Goal: Check status: Check status

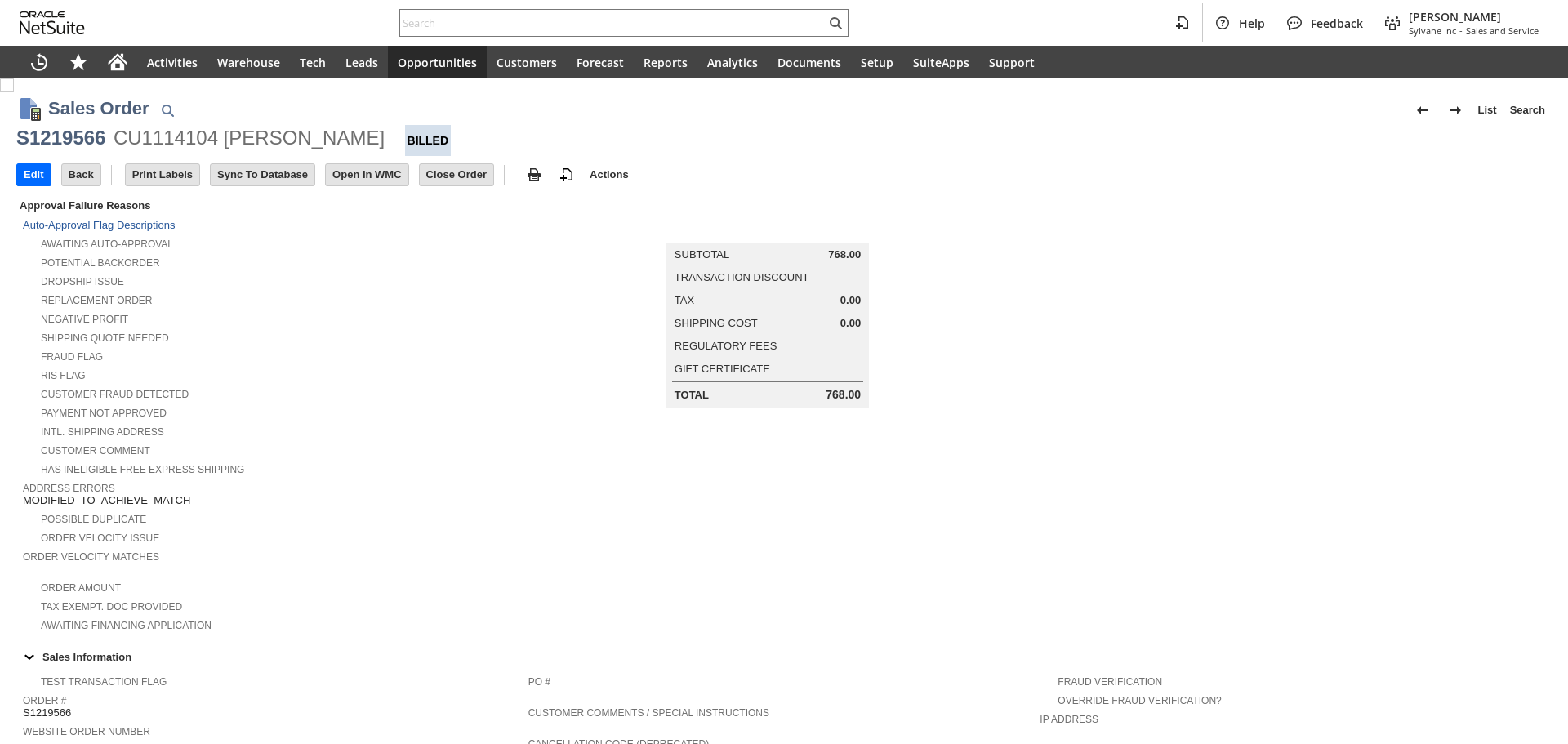
scroll to position [875, 0]
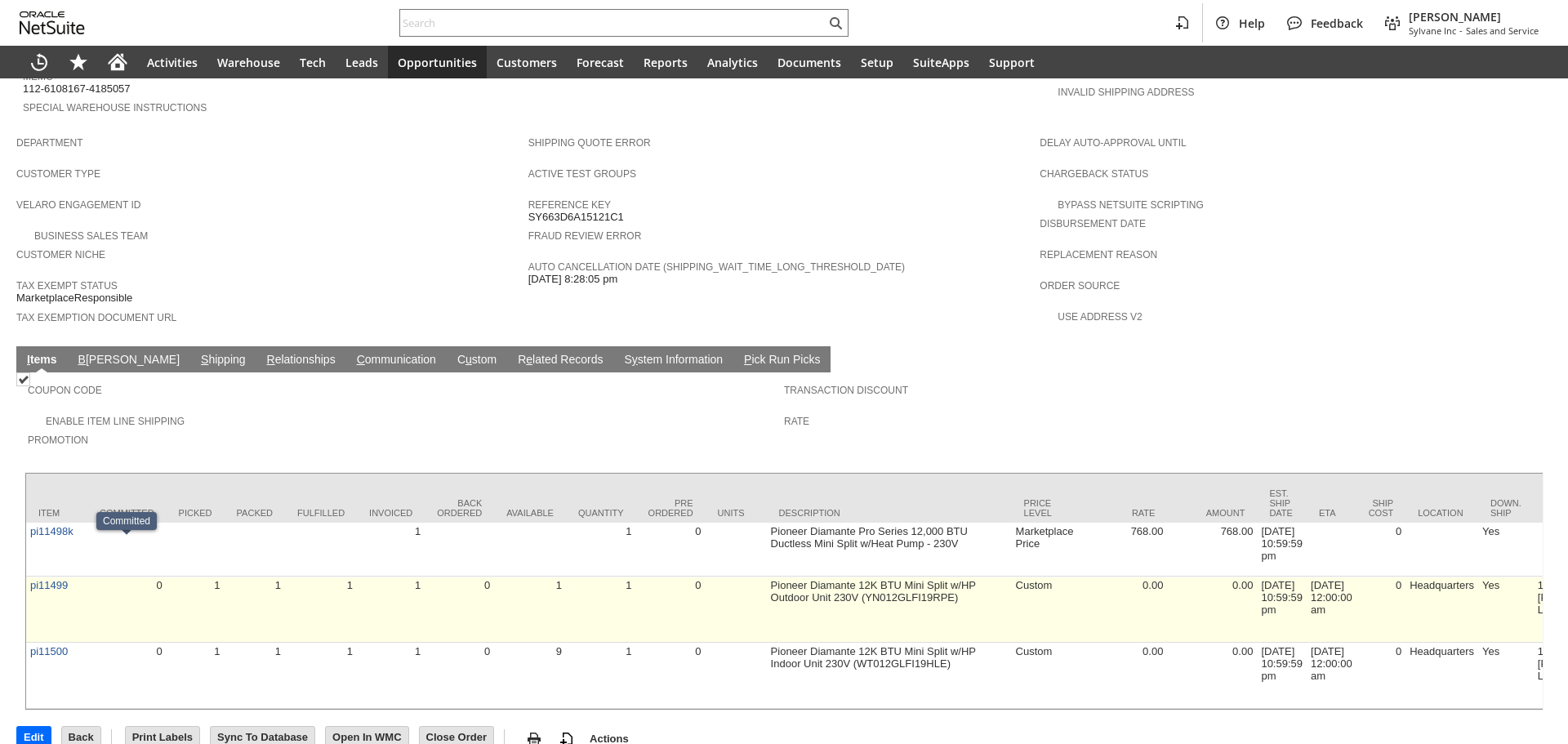
click at [37, 576] on td "pi11499" at bounding box center [56, 609] width 61 height 66
click at [54, 579] on link "pi11499" at bounding box center [49, 585] width 38 height 12
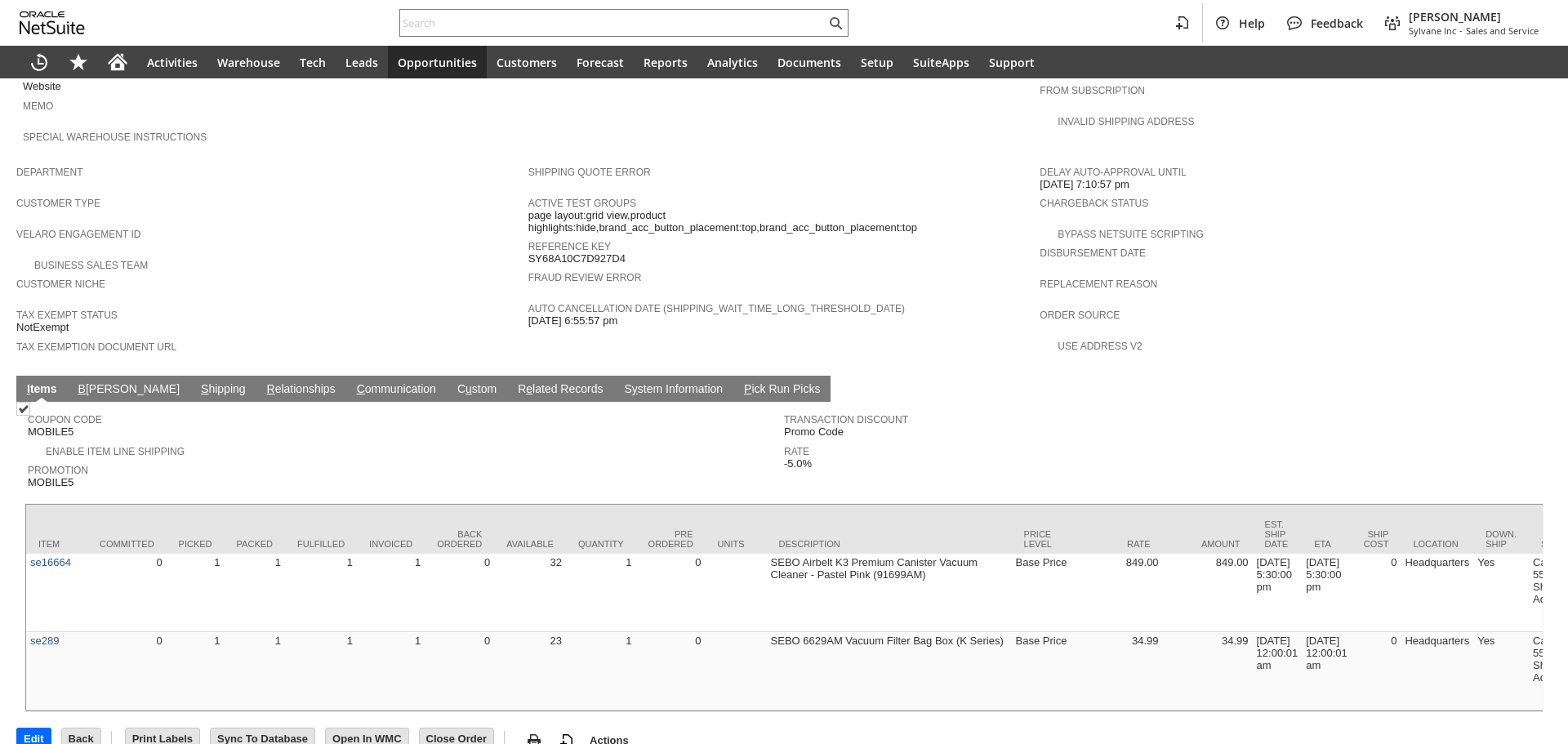
click at [190, 375] on td "S hipping" at bounding box center [223, 388] width 66 height 26
click at [196, 382] on link "S hipping" at bounding box center [223, 389] width 53 height 16
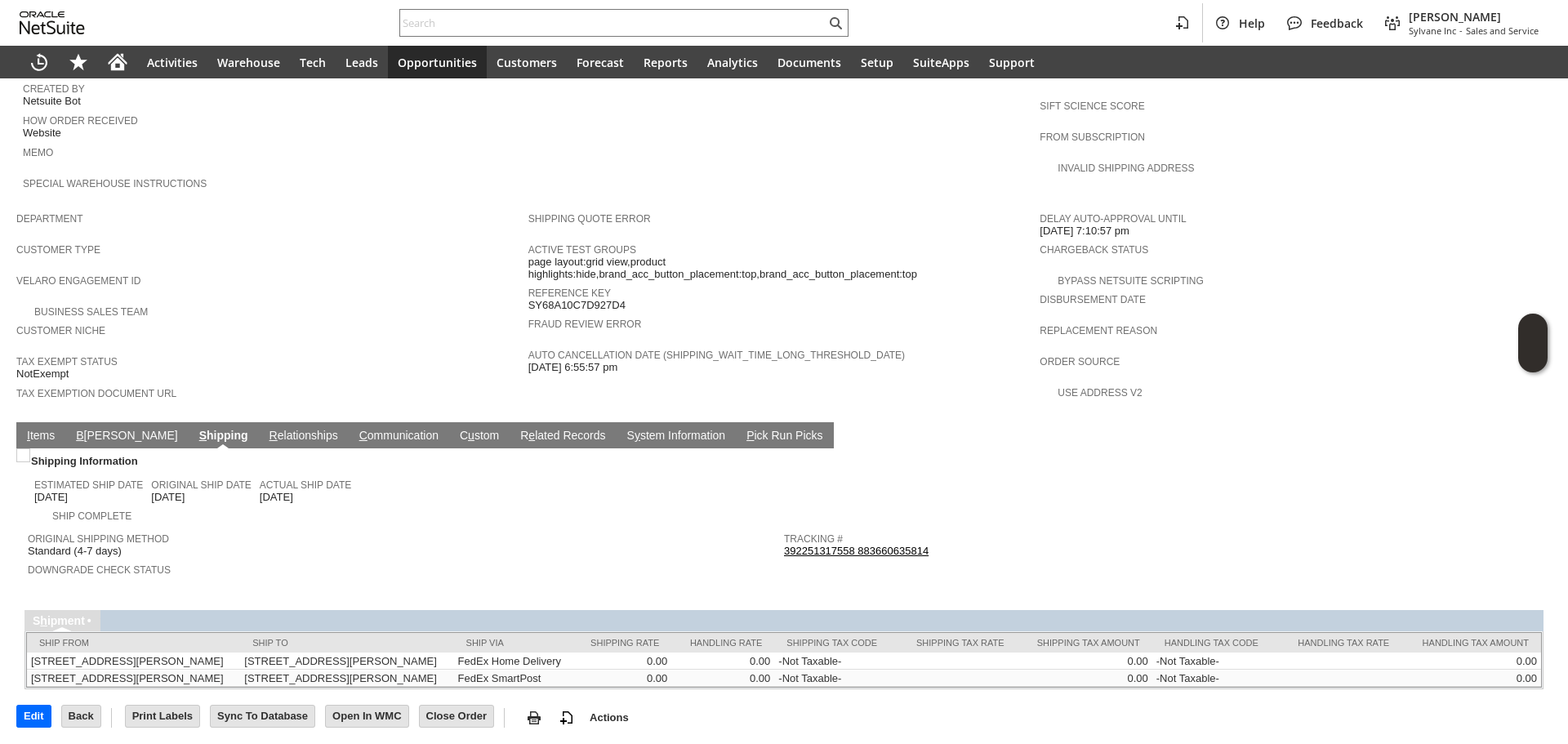
click at [899, 545] on link "392251317558 883660635814" at bounding box center [856, 550] width 145 height 12
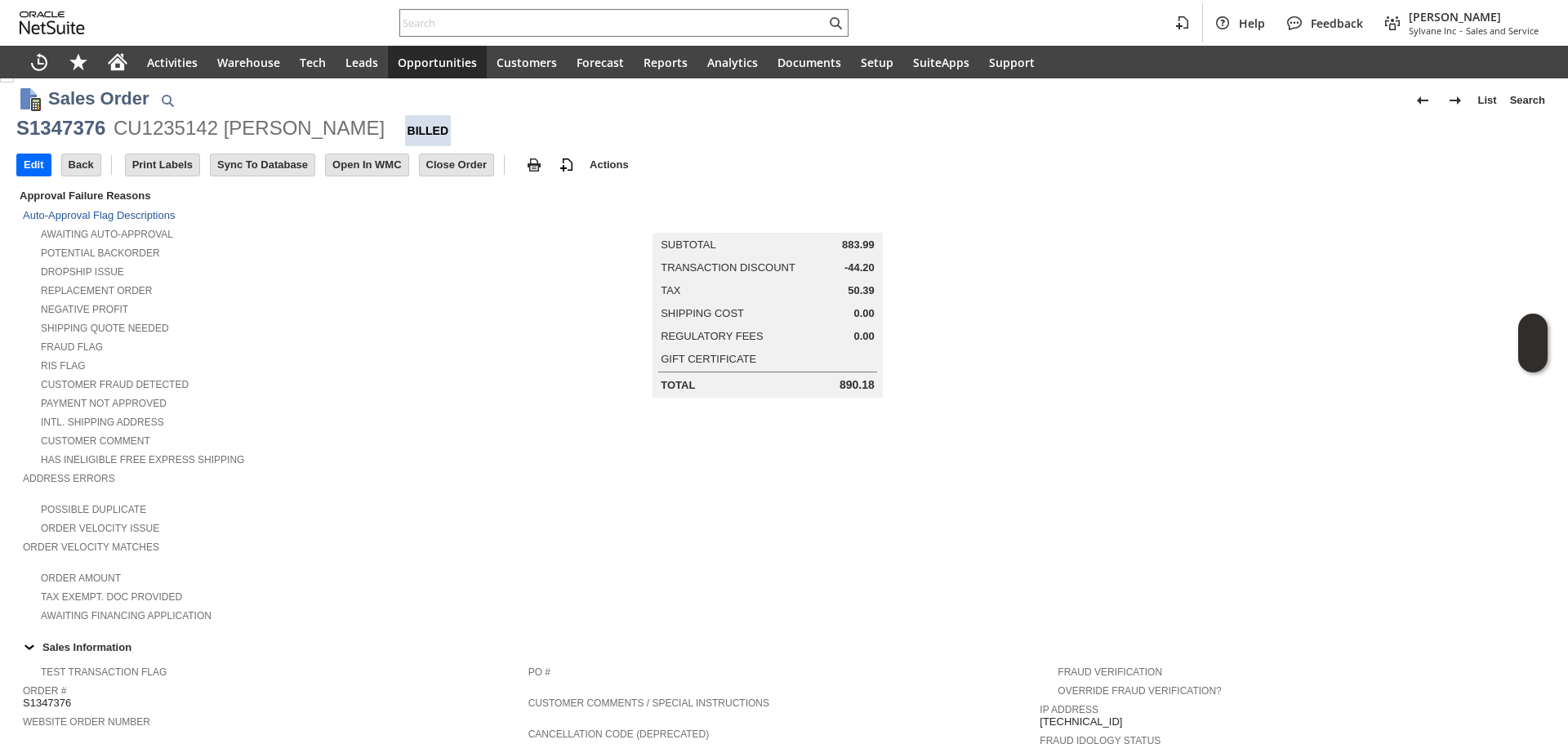
scroll to position [0, 0]
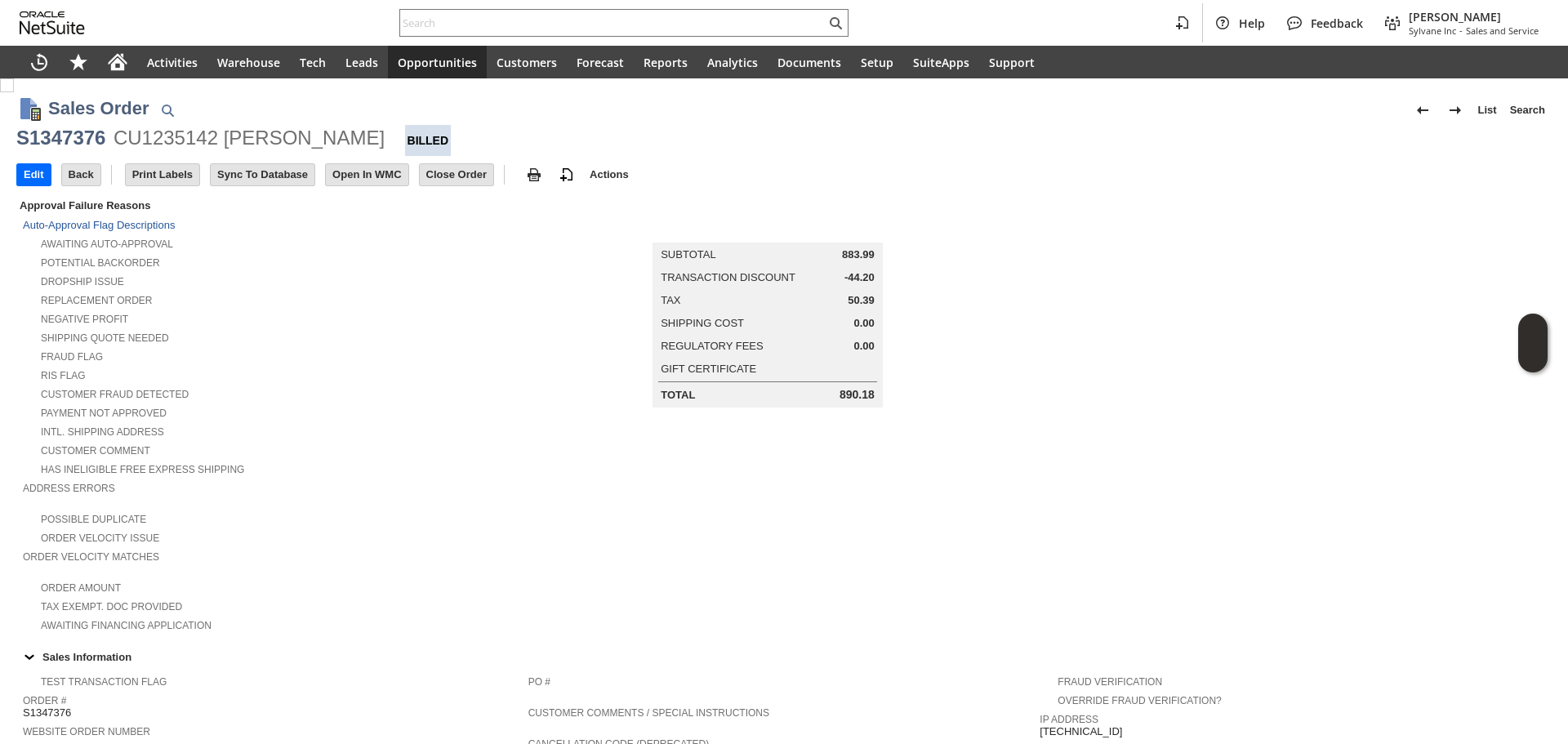
click at [172, 147] on div "CU1235142 jessica masud" at bounding box center [249, 138] width 271 height 26
copy div "CU1235142"
click at [471, 51] on div "Opportunities" at bounding box center [437, 62] width 99 height 32
click at [475, 26] on input "text" at bounding box center [612, 22] width 425 height 19
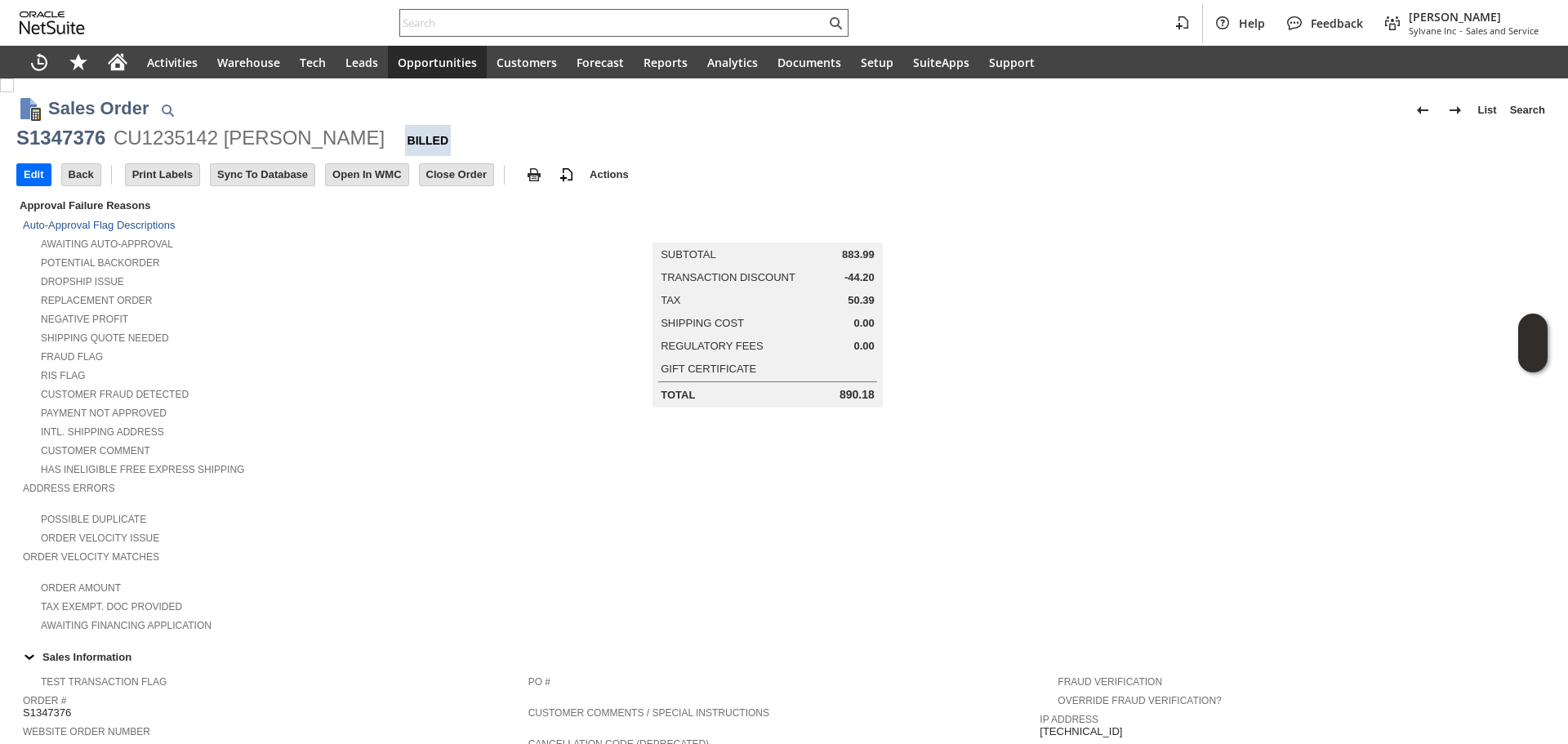
paste input "SY689F6E7B6645C"
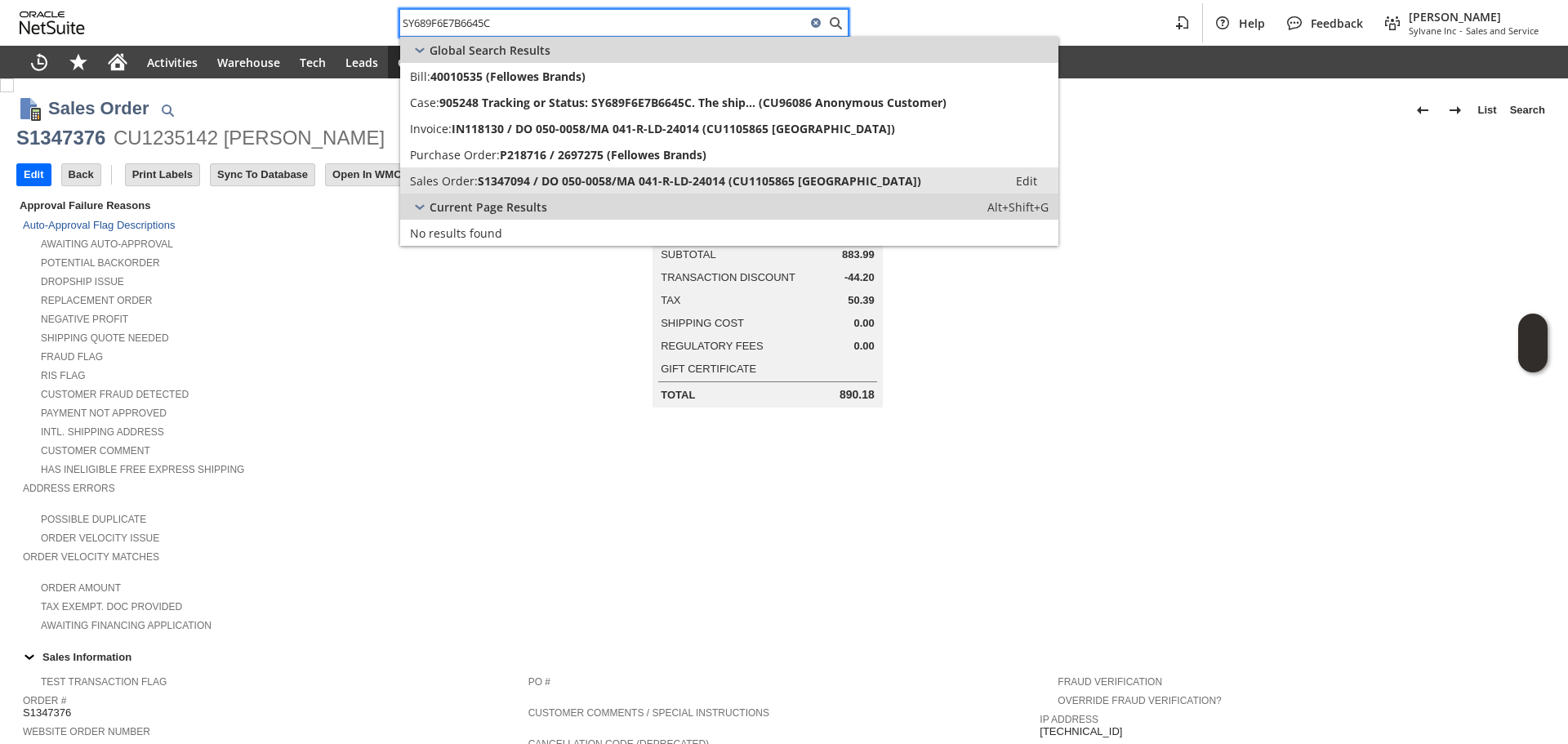
type input "SY689F6E7B6645C"
click at [582, 170] on link "Sales Order: S1347094 / DO 050-0058/MA 041-R-LD-24014 (CU1105865 Prince William…" at bounding box center [730, 181] width 659 height 26
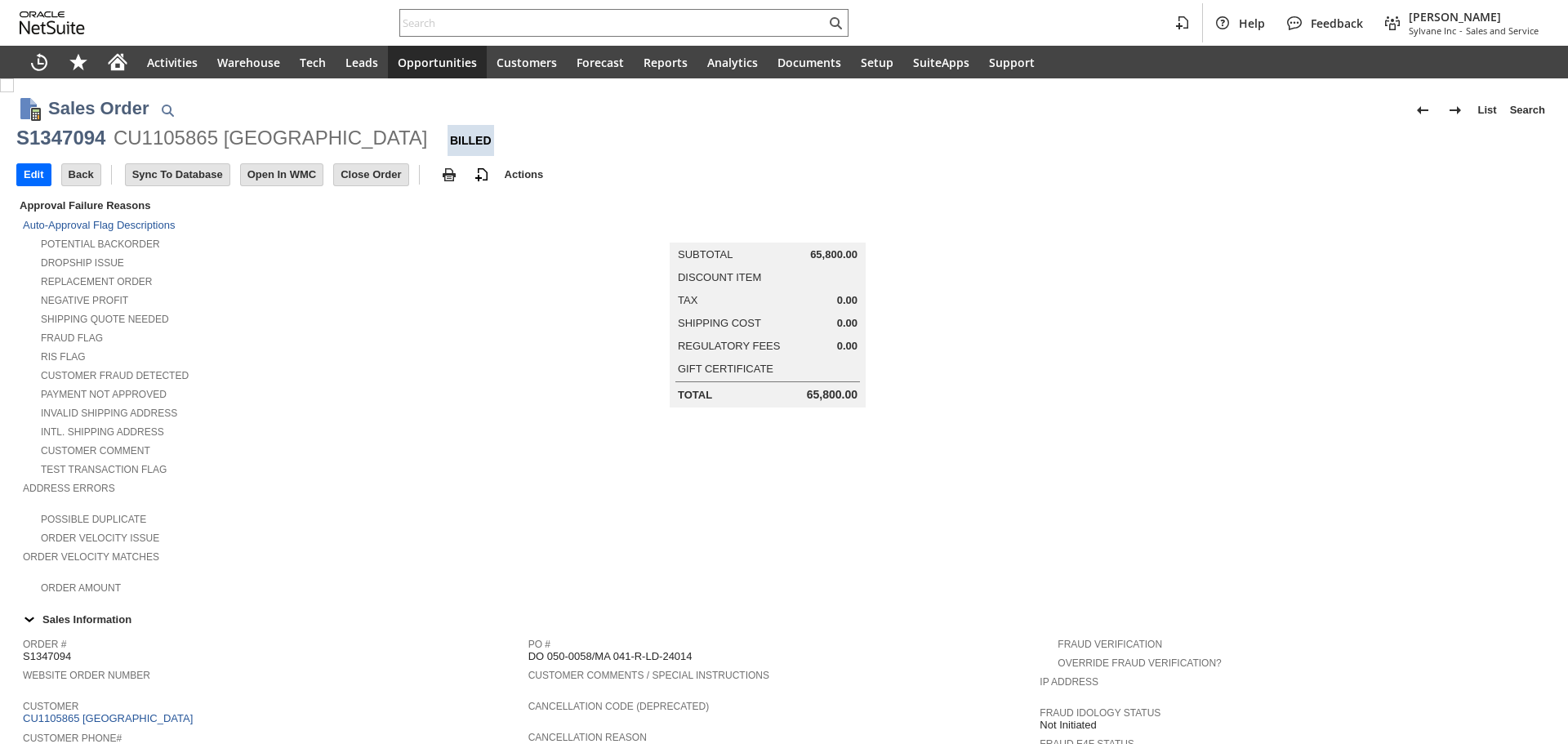
scroll to position [755, 0]
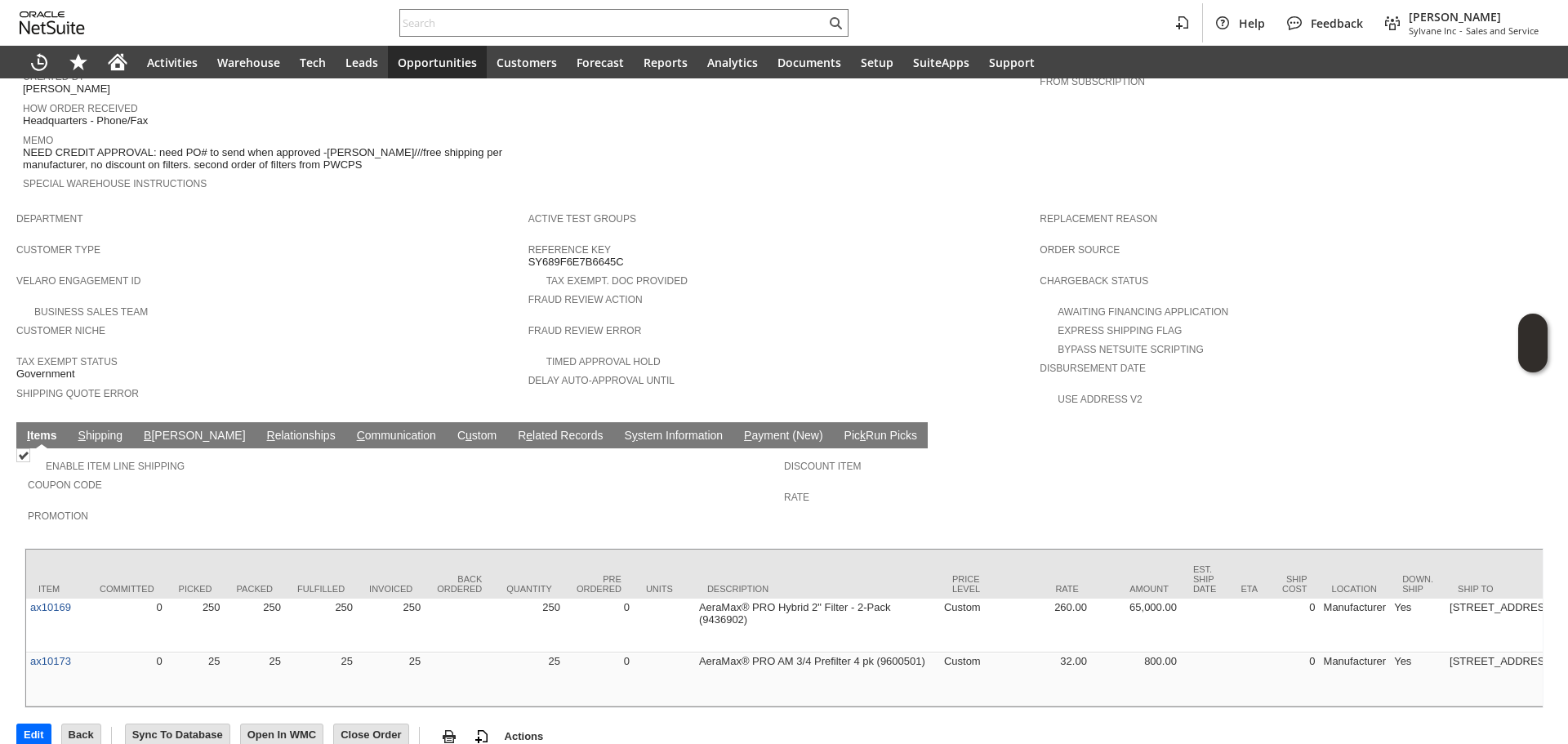
click at [101, 429] on link "S hipping" at bounding box center [101, 436] width 53 height 16
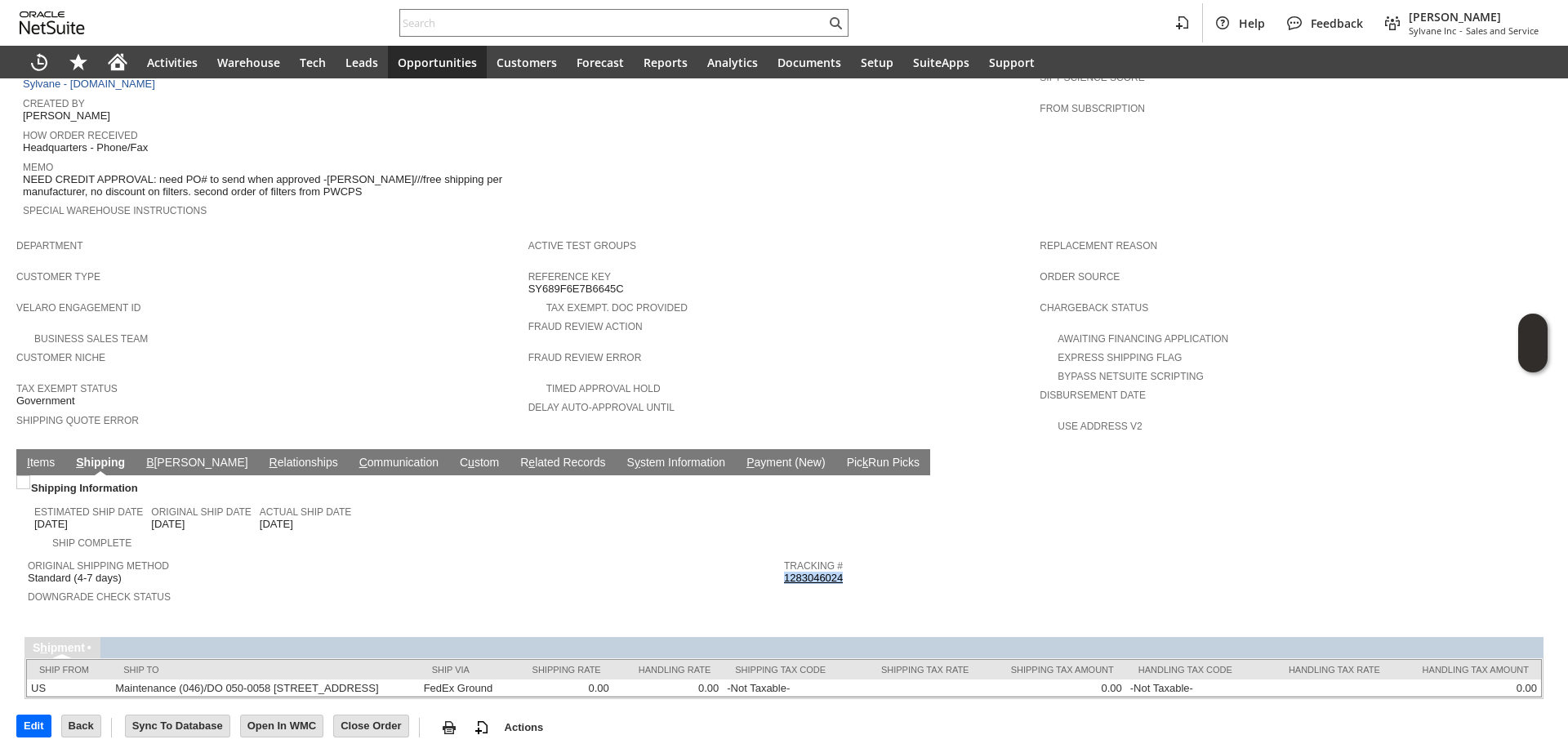
copy link "1283046024"
drag, startPoint x: 843, startPoint y: 539, endPoint x: 781, endPoint y: 546, distance: 62.4
click at [784, 555] on div "Tracking # 1283046024" at bounding box center [1158, 570] width 748 height 30
click at [36, 455] on link "I tems" at bounding box center [41, 463] width 36 height 16
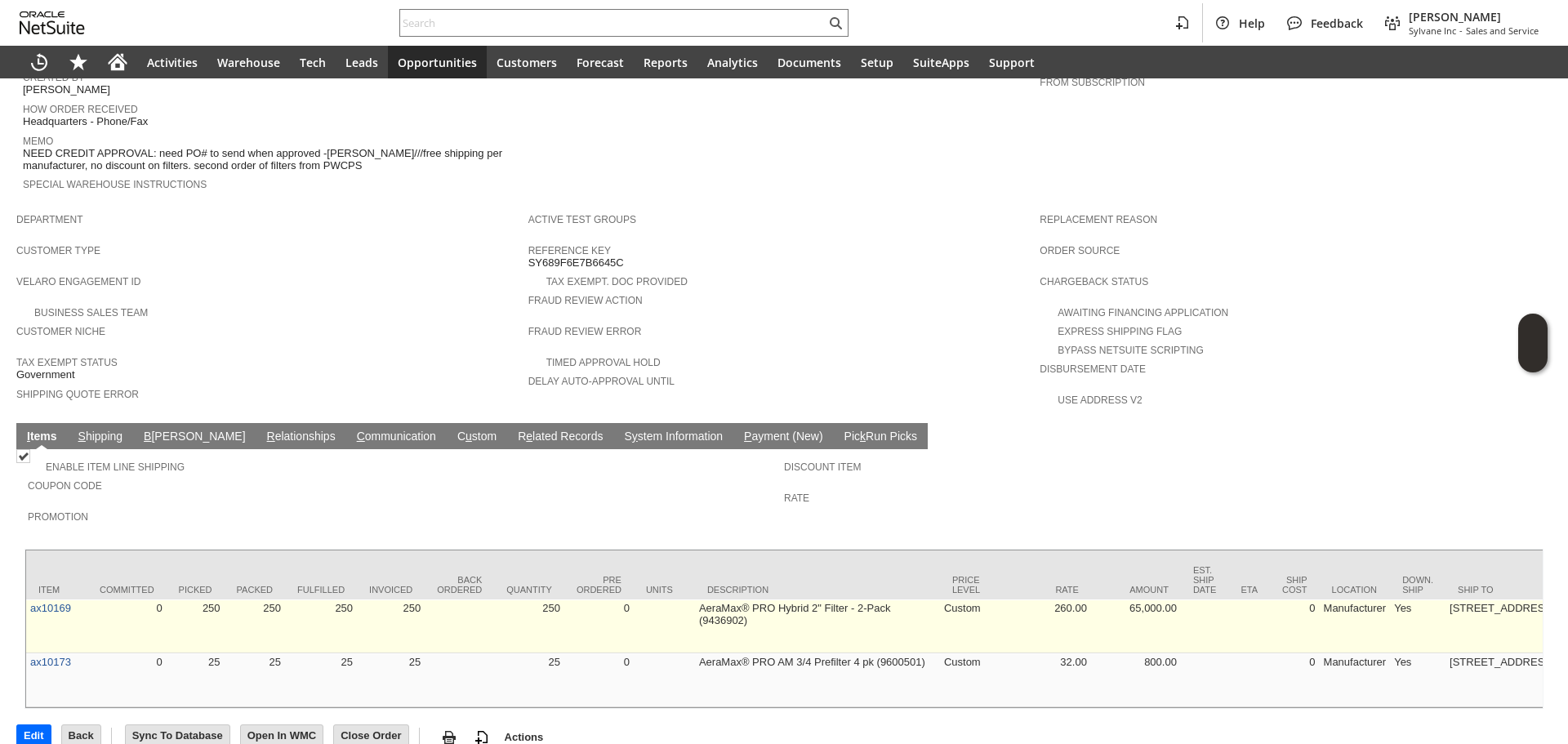
scroll to position [755, 0]
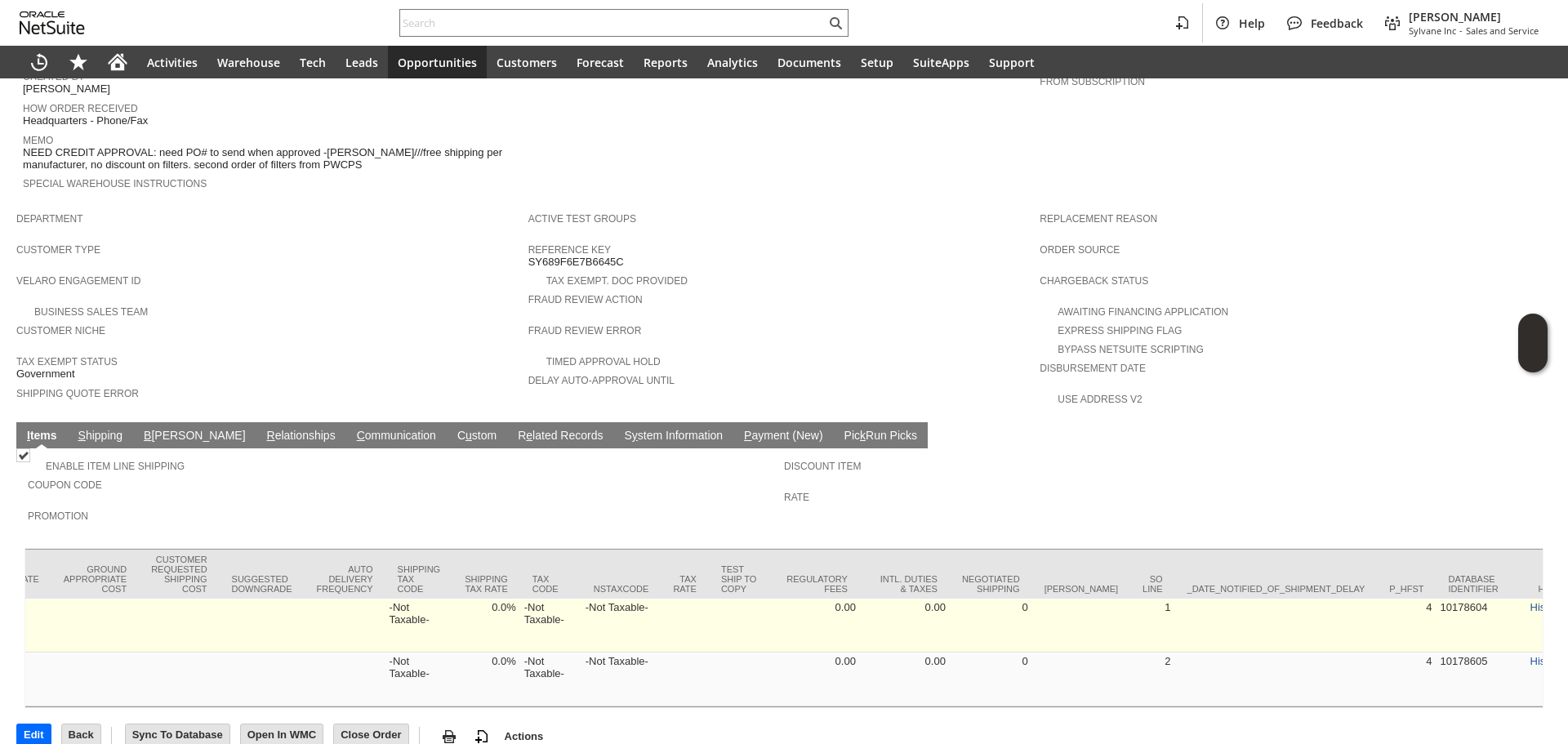
drag, startPoint x: 811, startPoint y: 596, endPoint x: 517, endPoint y: 584, distance: 294.2
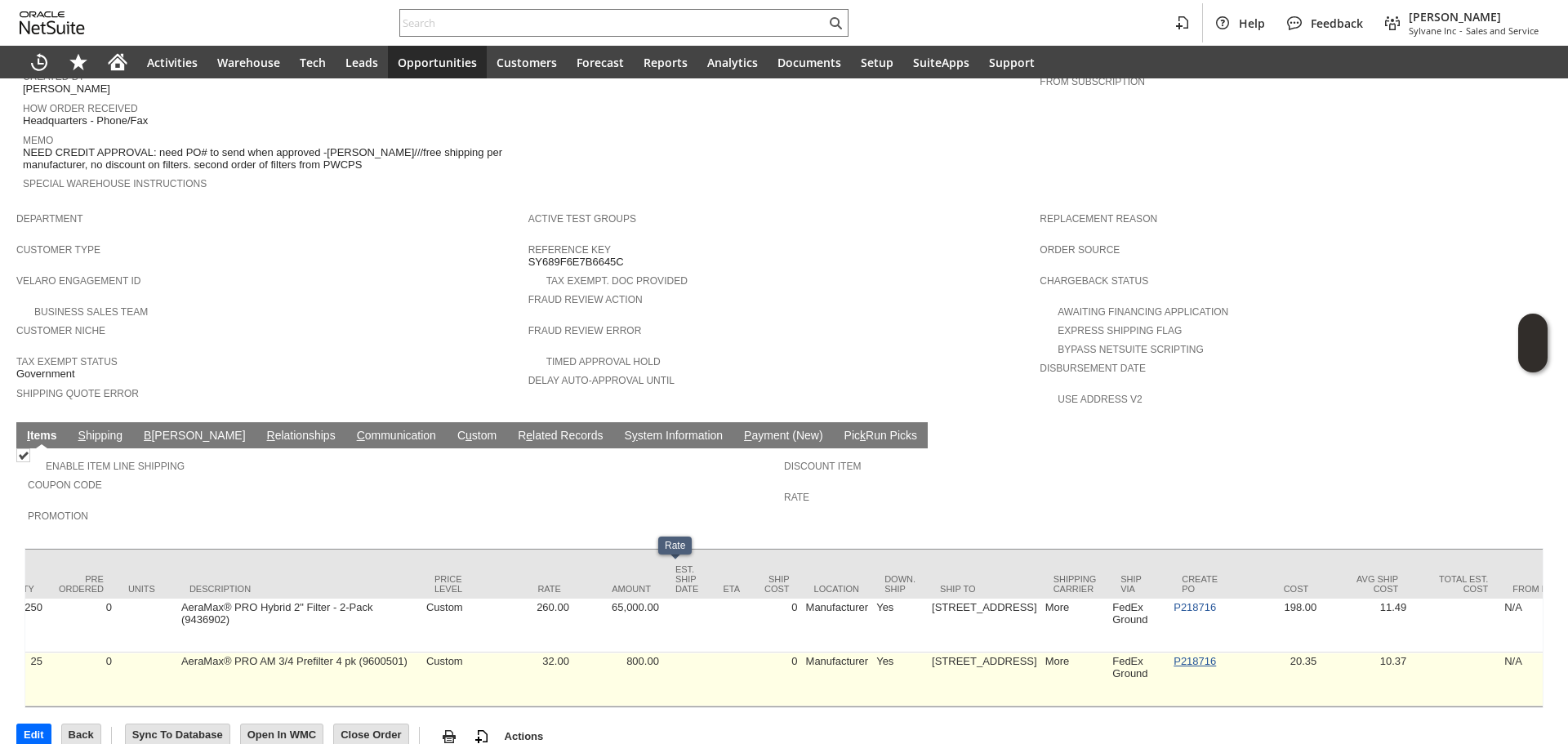
scroll to position [0, 586]
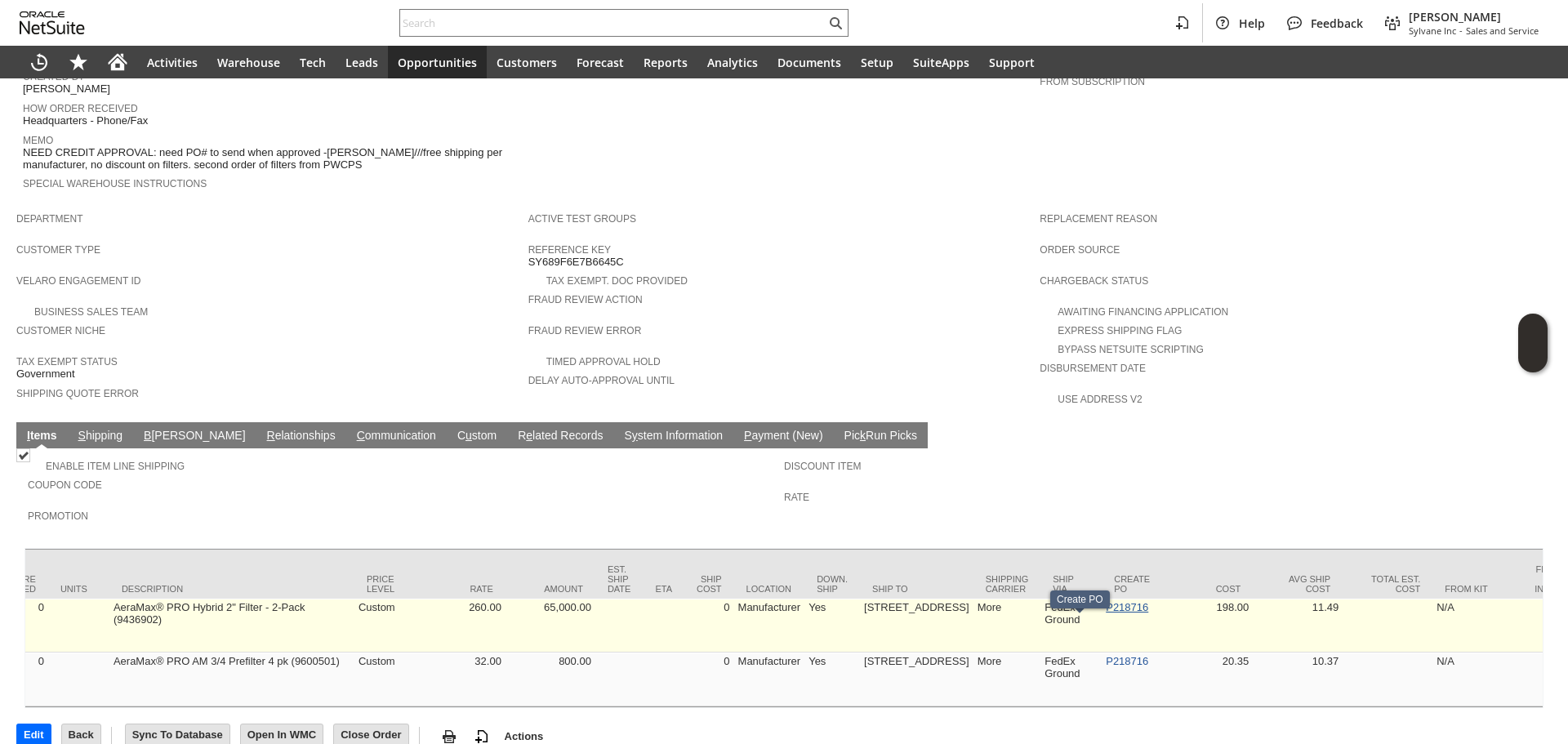
click at [1106, 601] on link "P218716" at bounding box center [1127, 607] width 42 height 12
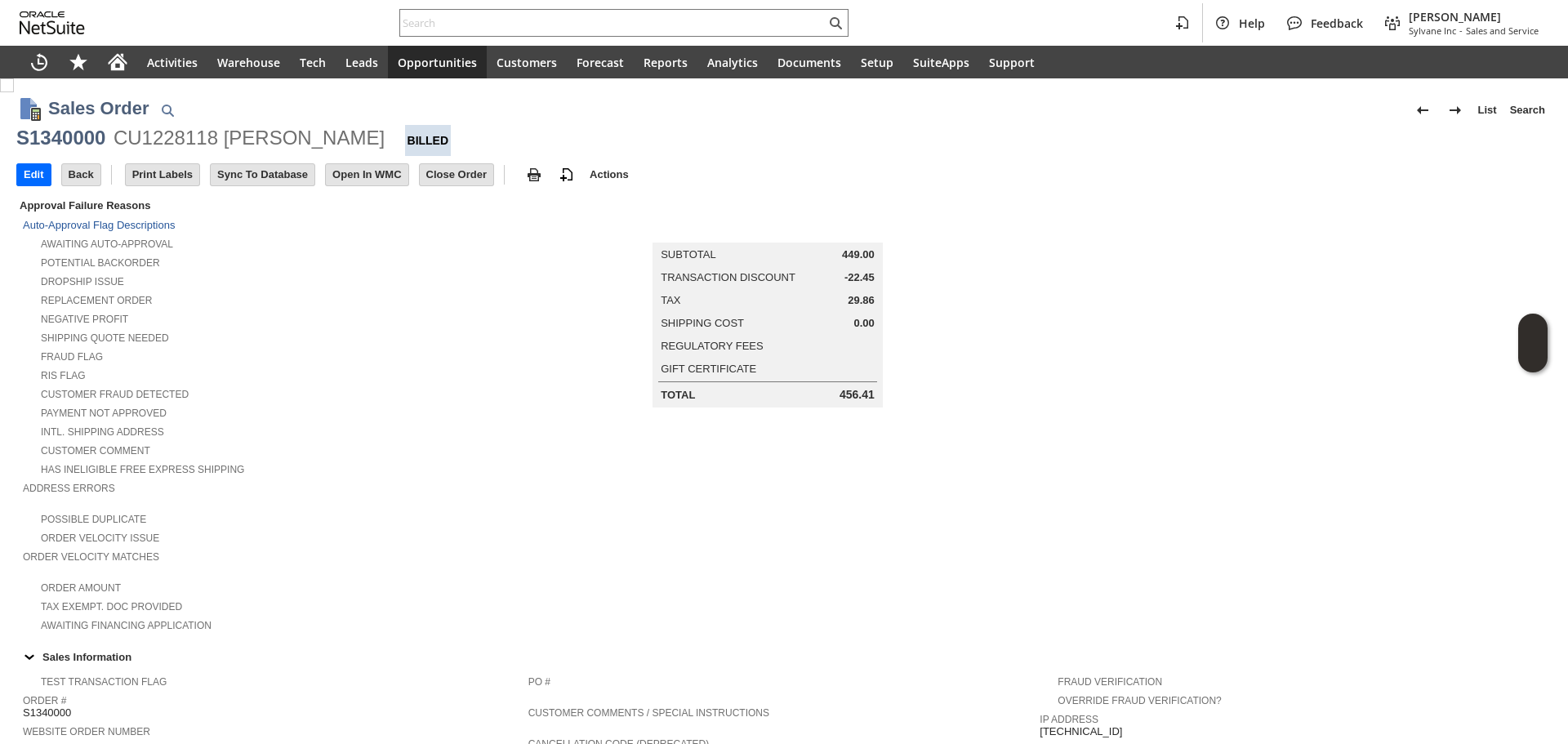
click at [1089, 490] on td at bounding box center [1295, 415] width 512 height 438
click at [919, 553] on td "Summary Subtotal 449.00 Transaction Discount -22.45 Tax 29.86 Shipping Cost 0.0…" at bounding box center [784, 415] width 512 height 438
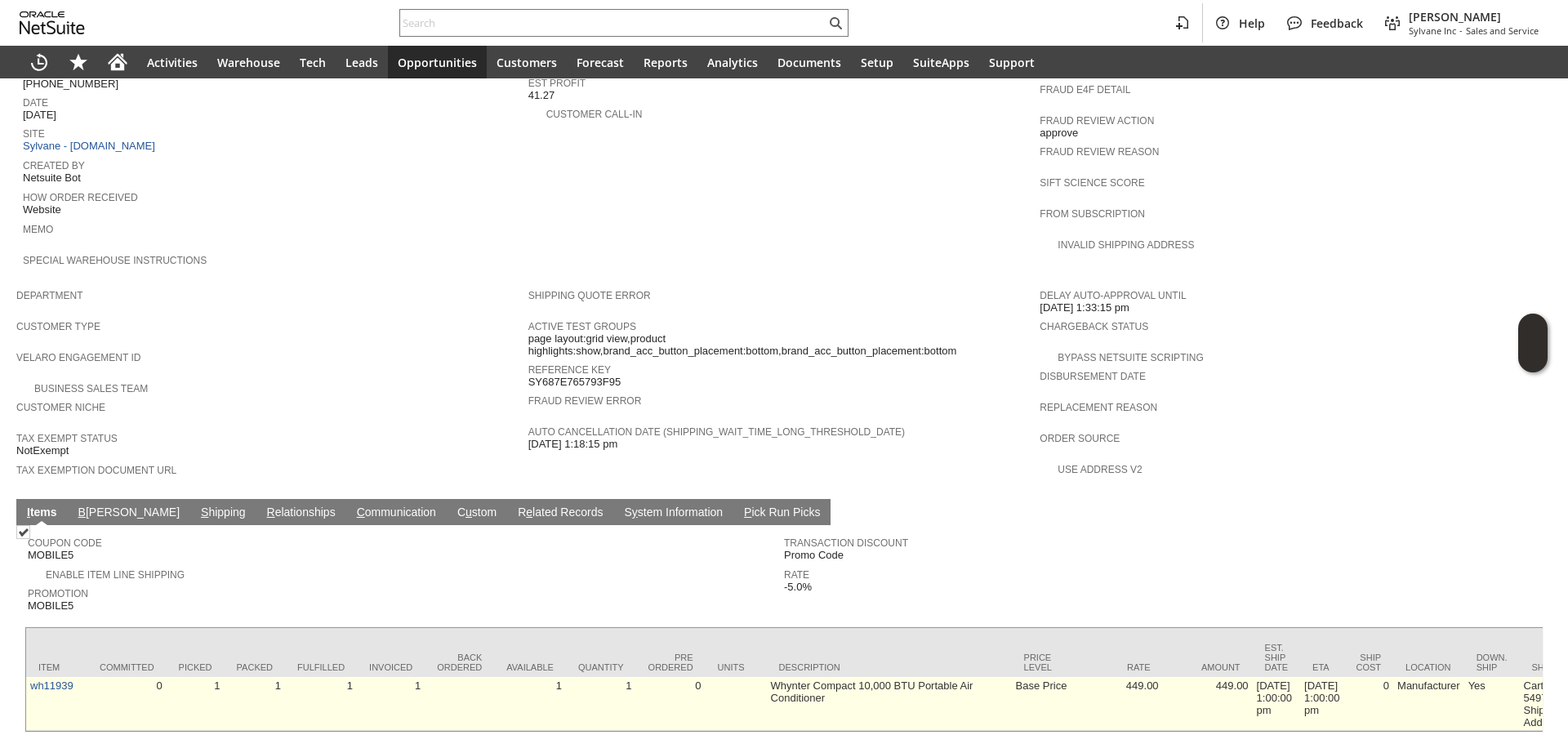
scroll to position [743, 0]
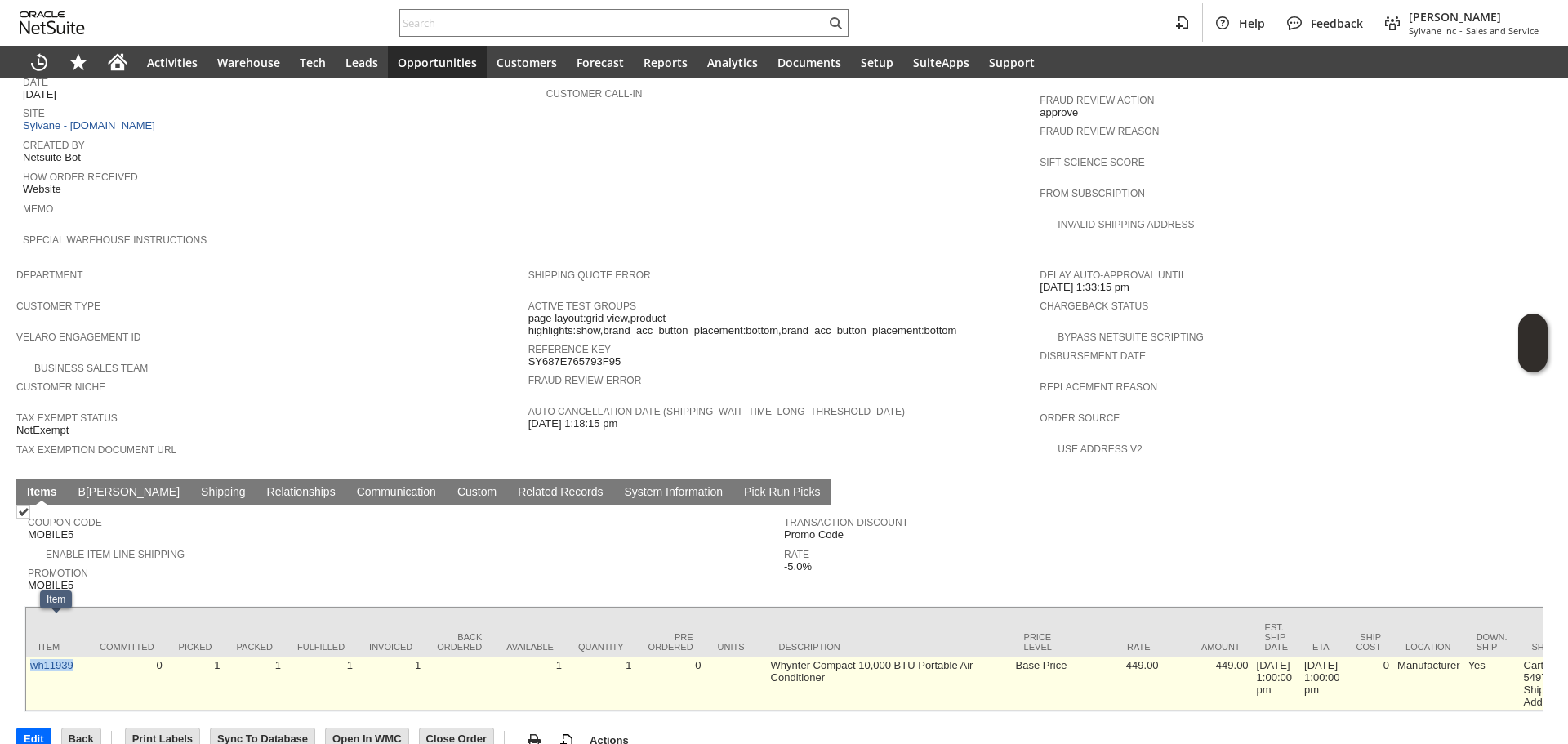
copy link "wh11939"
drag, startPoint x: 74, startPoint y: 639, endPoint x: 32, endPoint y: 637, distance: 42.0
click at [32, 656] on td "wh11939" at bounding box center [56, 683] width 61 height 53
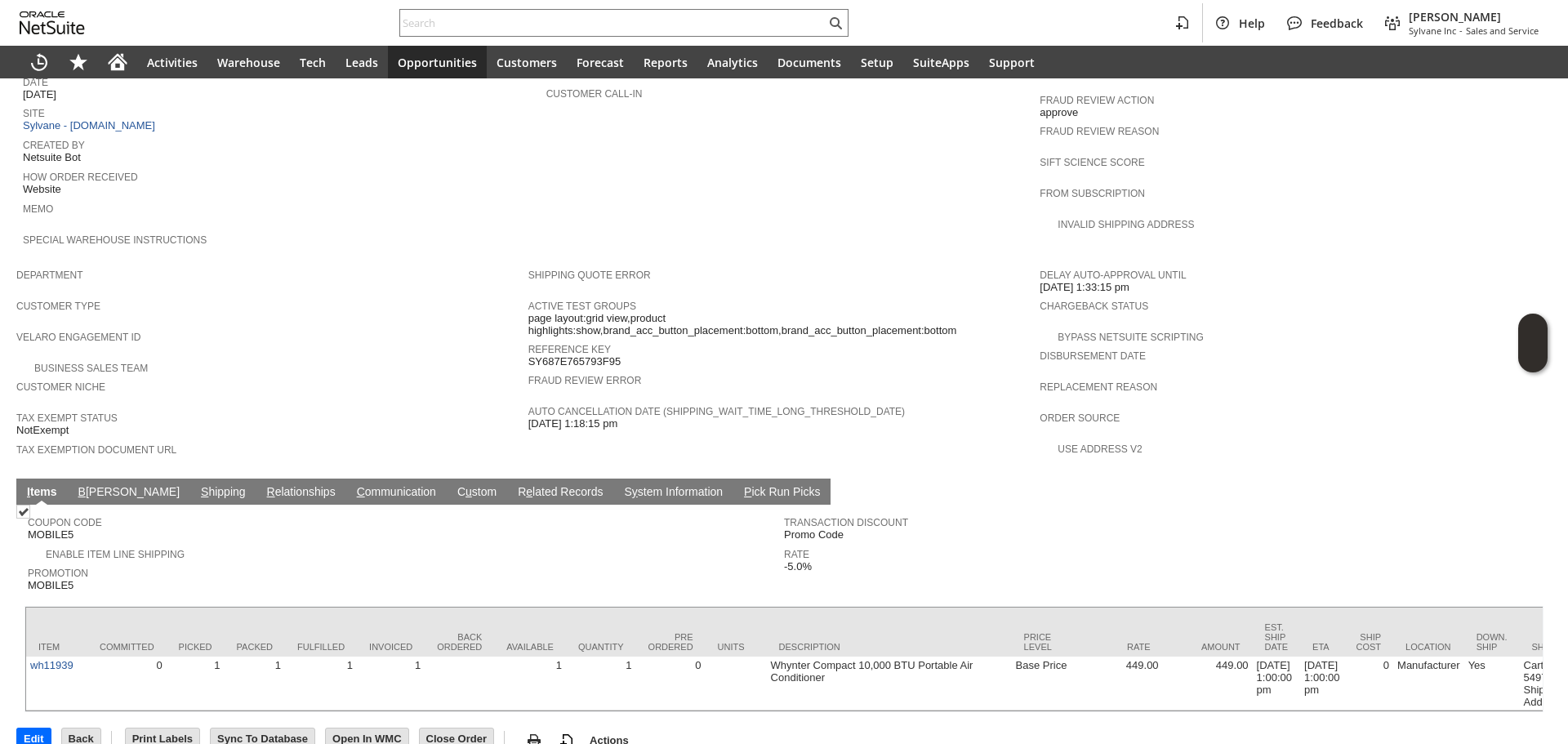
click at [471, 544] on div "Enable Item Line Shipping" at bounding box center [406, 552] width 756 height 18
drag, startPoint x: 327, startPoint y: 527, endPoint x: 298, endPoint y: 514, distance: 31.8
click at [327, 562] on span "Promotion" at bounding box center [401, 571] width 748 height 17
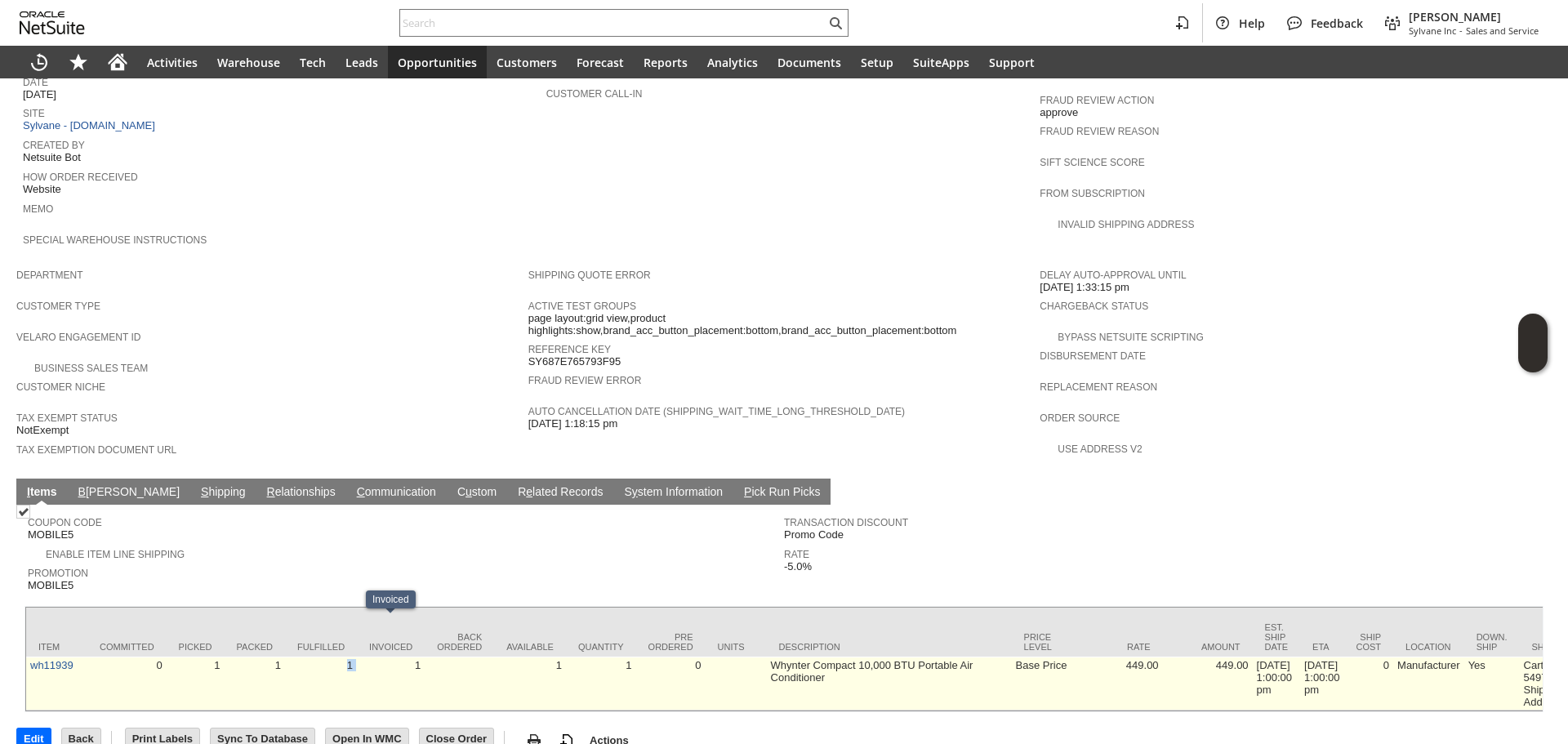
drag, startPoint x: 316, startPoint y: 620, endPoint x: 374, endPoint y: 627, distance: 58.4
click at [374, 656] on td "1" at bounding box center [391, 683] width 68 height 53
drag, startPoint x: 420, startPoint y: 632, endPoint x: 303, endPoint y: 634, distance: 117.0
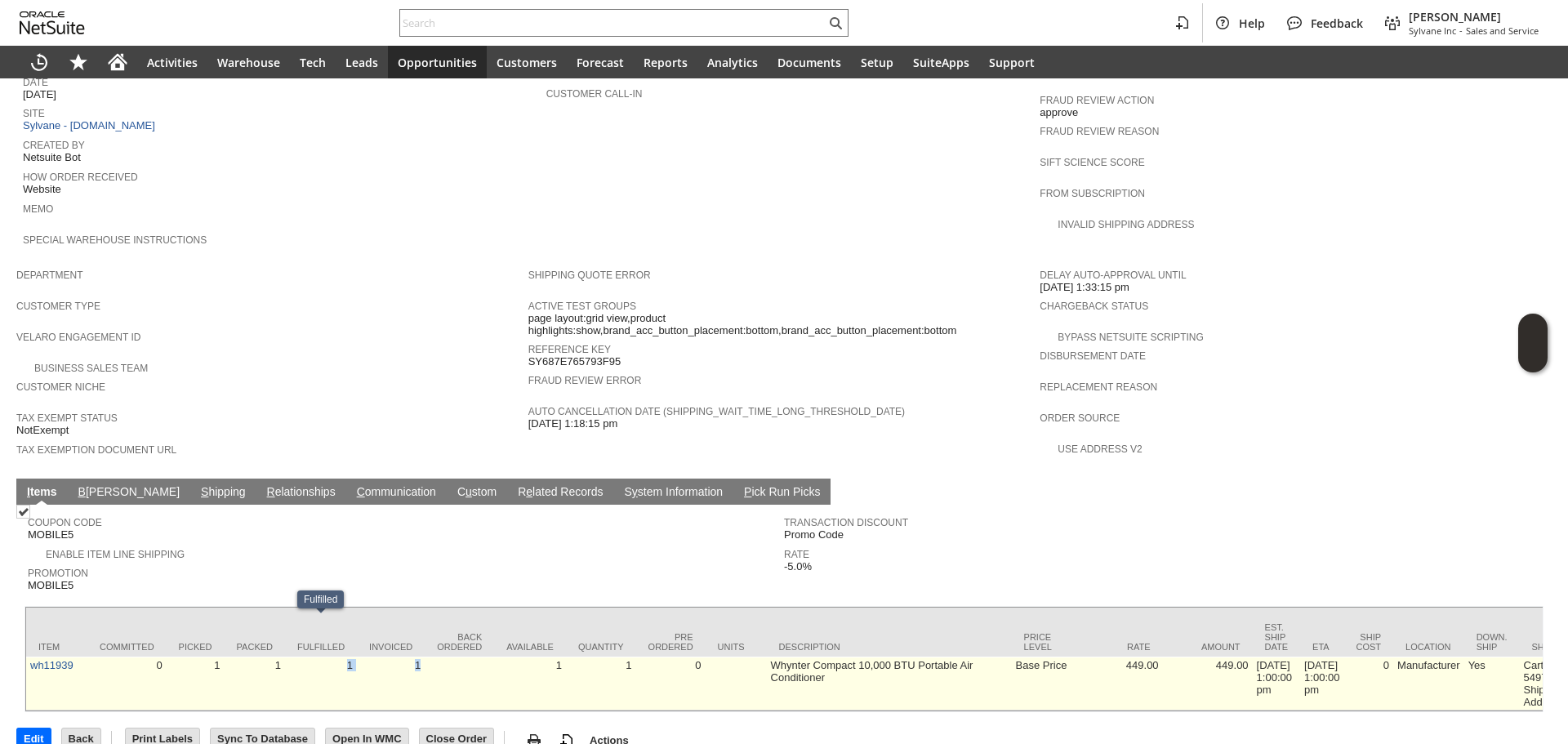
click at [303, 656] on td "1" at bounding box center [321, 683] width 72 height 53
drag, startPoint x: 231, startPoint y: 640, endPoint x: 368, endPoint y: 634, distance: 137.1
click at [597, 656] on td "1" at bounding box center [601, 683] width 70 height 53
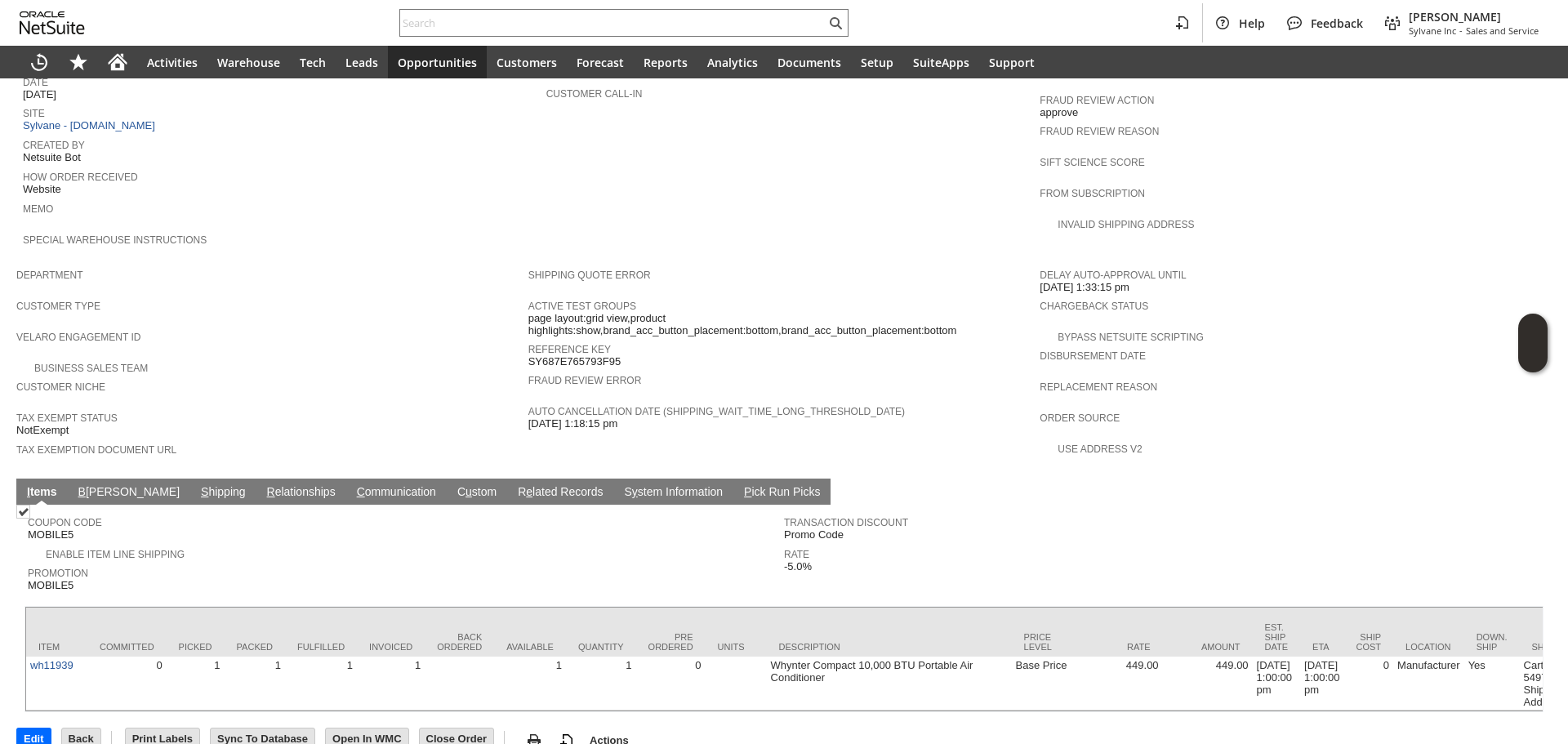
click at [196, 485] on link "S hipping" at bounding box center [223, 492] width 53 height 16
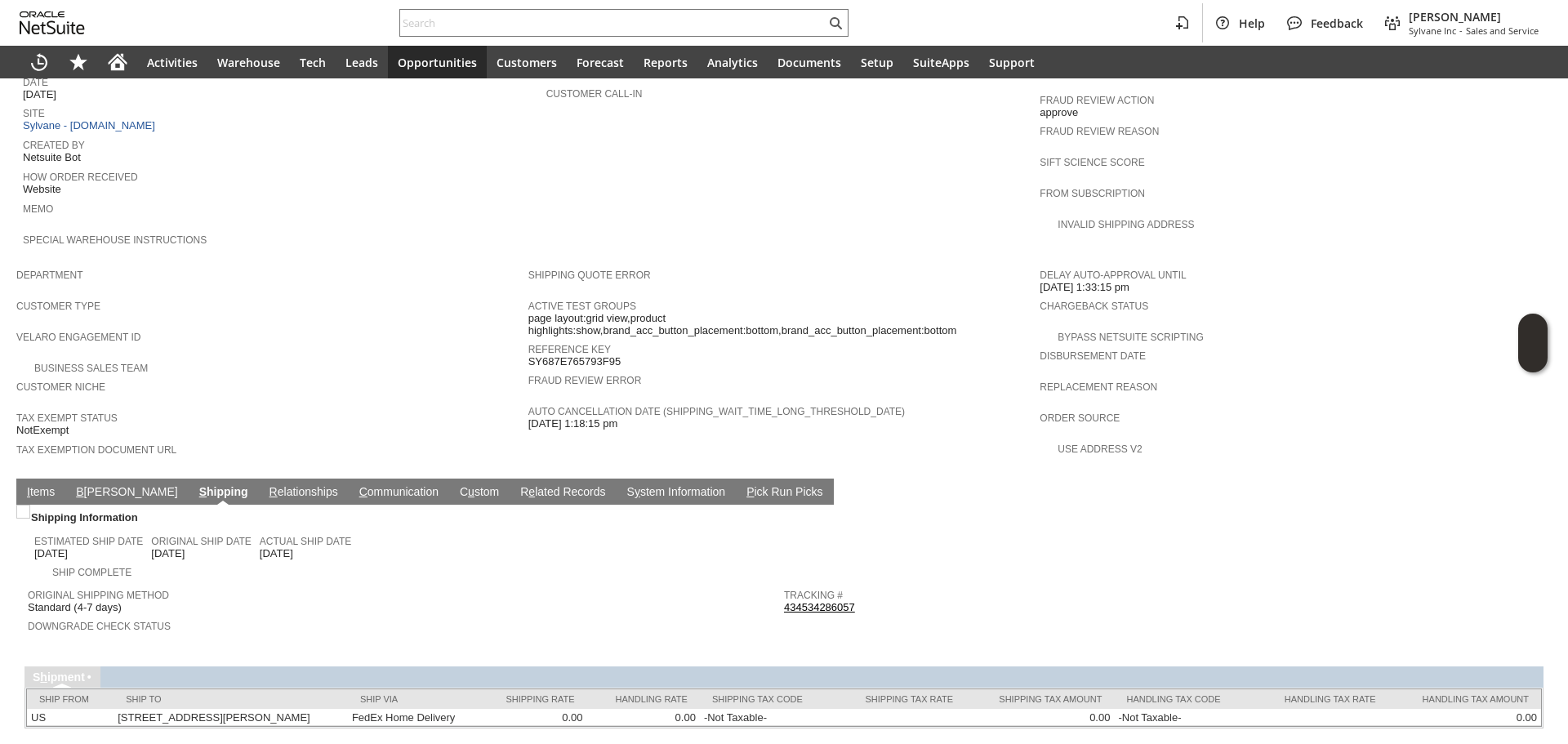
click at [789, 601] on link "434534286057" at bounding box center [819, 607] width 71 height 12
drag, startPoint x: 30, startPoint y: 455, endPoint x: 33, endPoint y: 465, distance: 10.4
click at [32, 485] on link "I tems" at bounding box center [41, 492] width 36 height 16
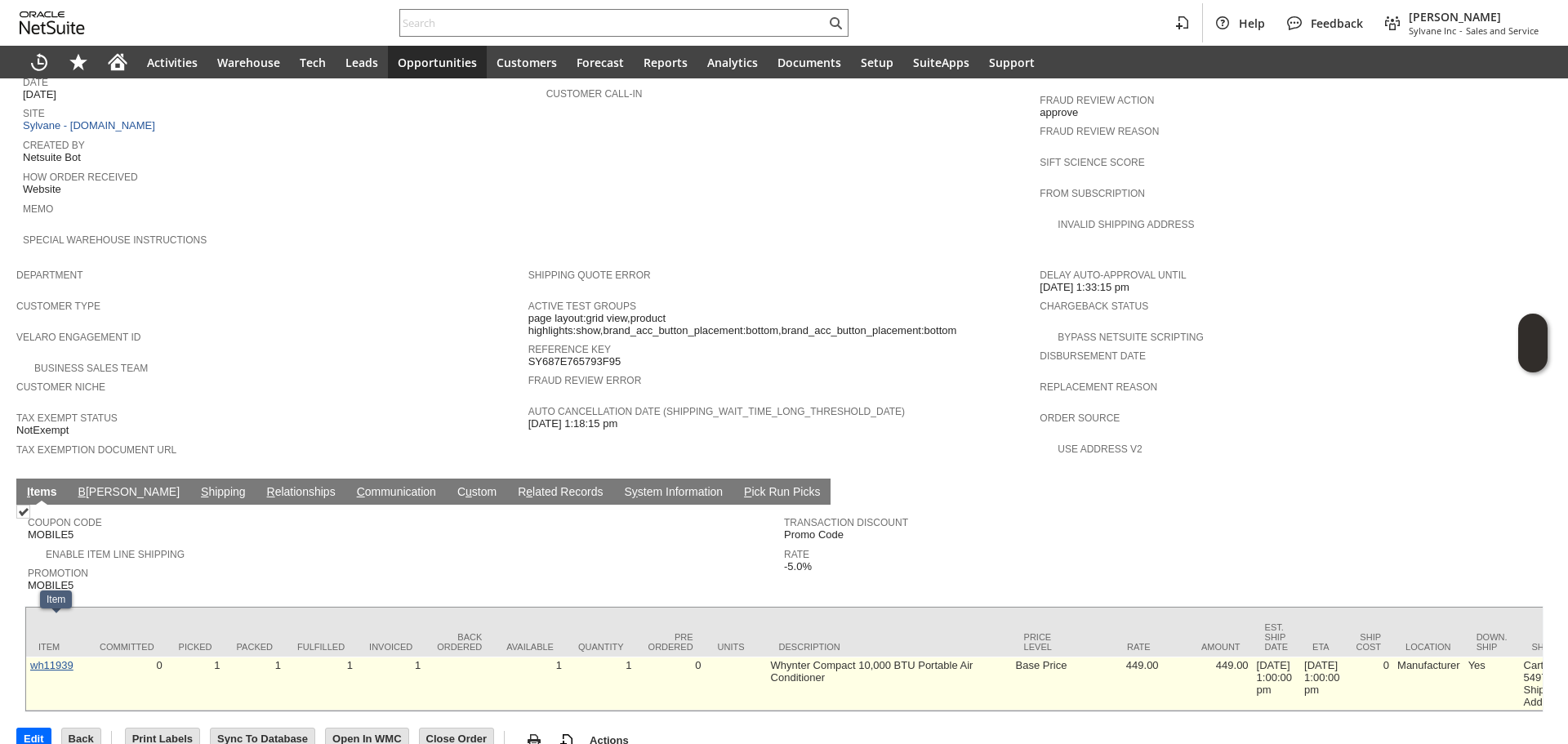
click at [50, 659] on link "wh11939" at bounding box center [52, 665] width 43 height 12
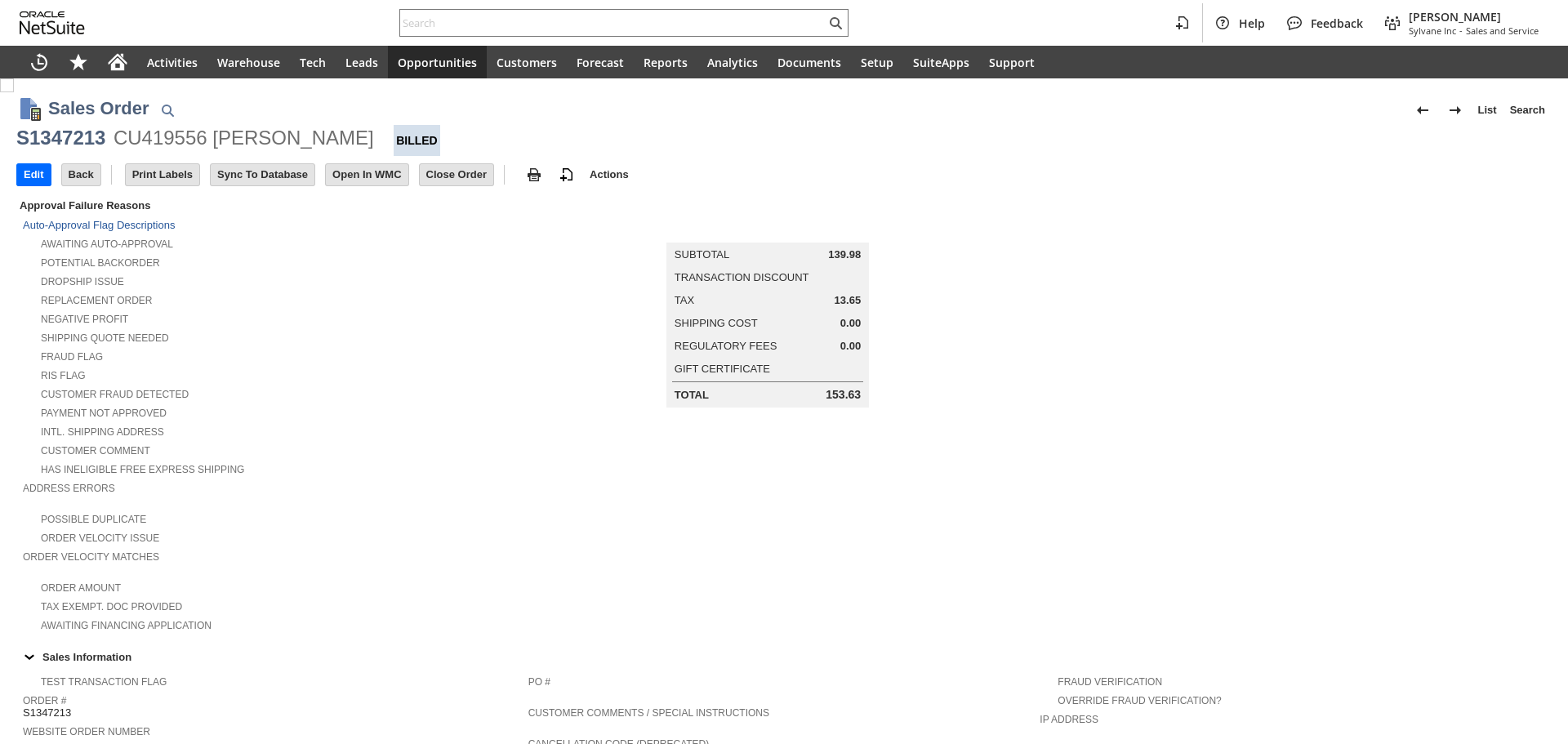
scroll to position [755, 0]
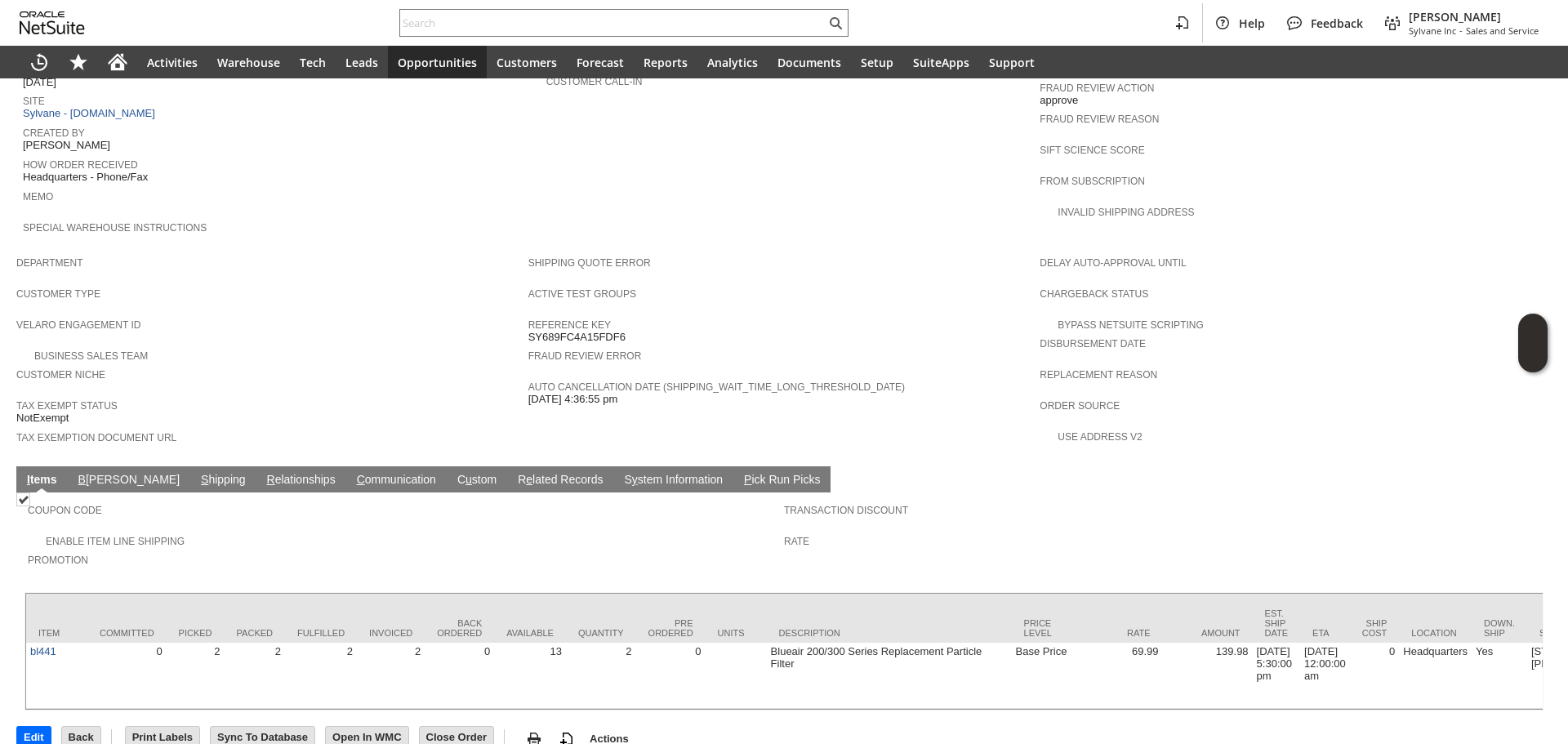
click at [190, 466] on td "S hipping" at bounding box center [223, 479] width 66 height 26
click at [201, 473] on span "S" at bounding box center [205, 479] width 7 height 13
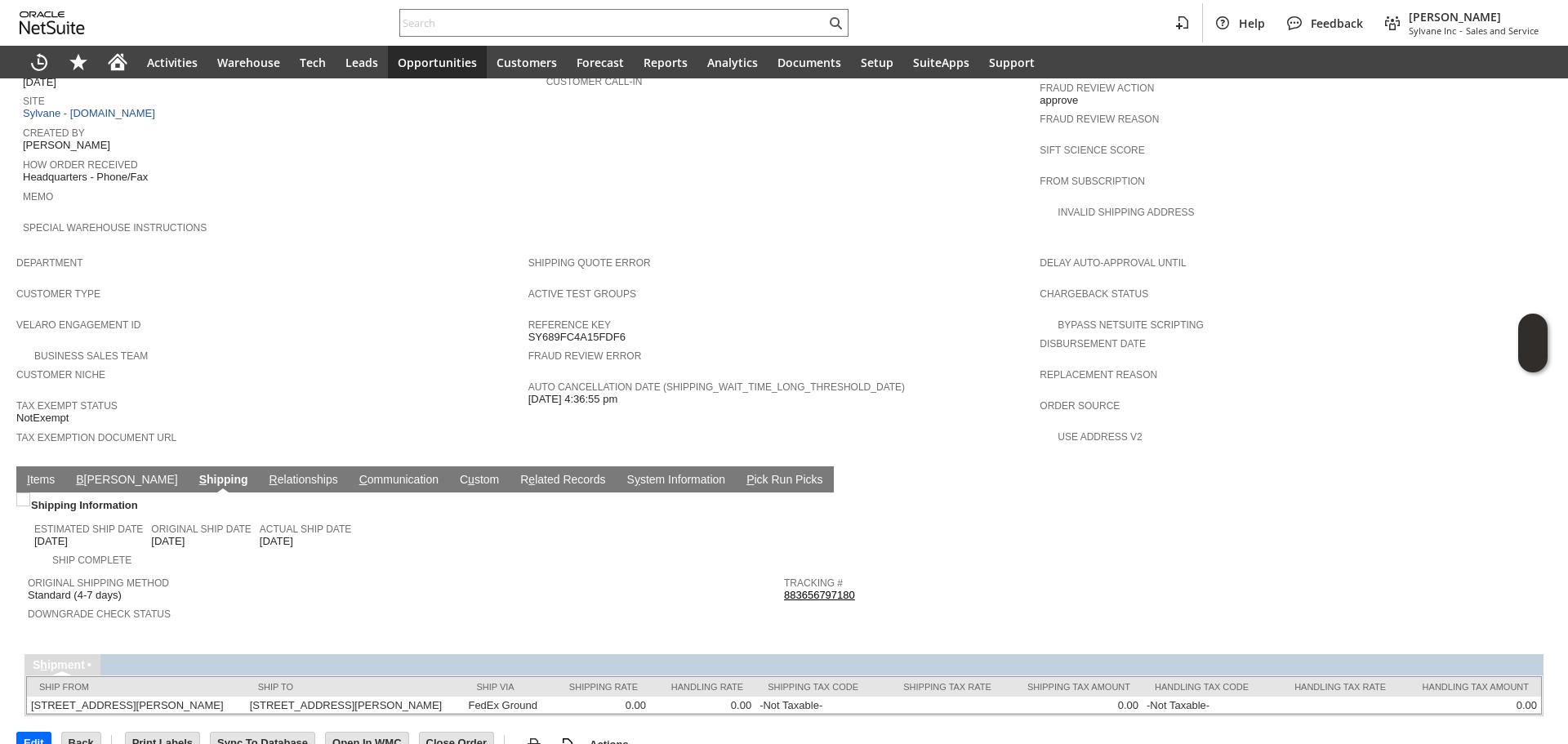
click at [845, 589] on link "883656797180" at bounding box center [819, 595] width 71 height 12
